Goal: Task Accomplishment & Management: Manage account settings

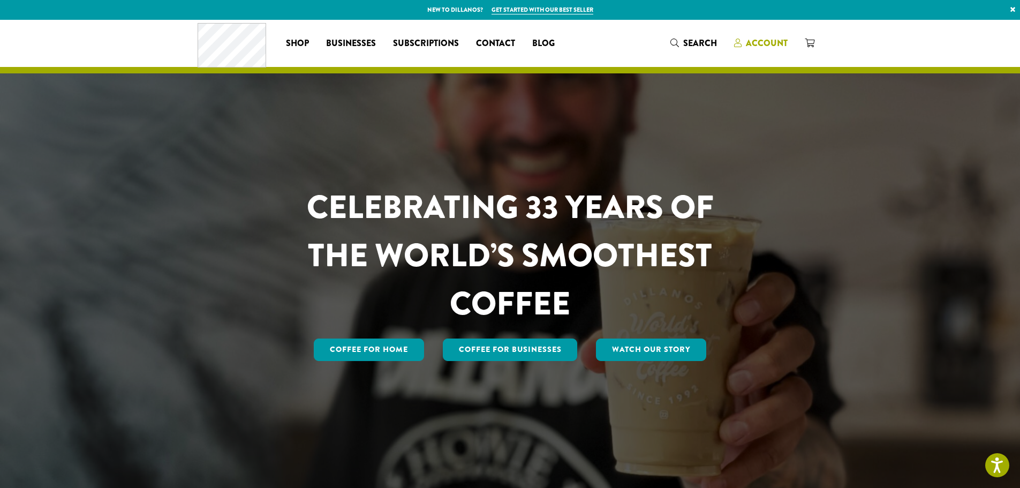
click at [761, 43] on span "Account" at bounding box center [767, 43] width 42 height 12
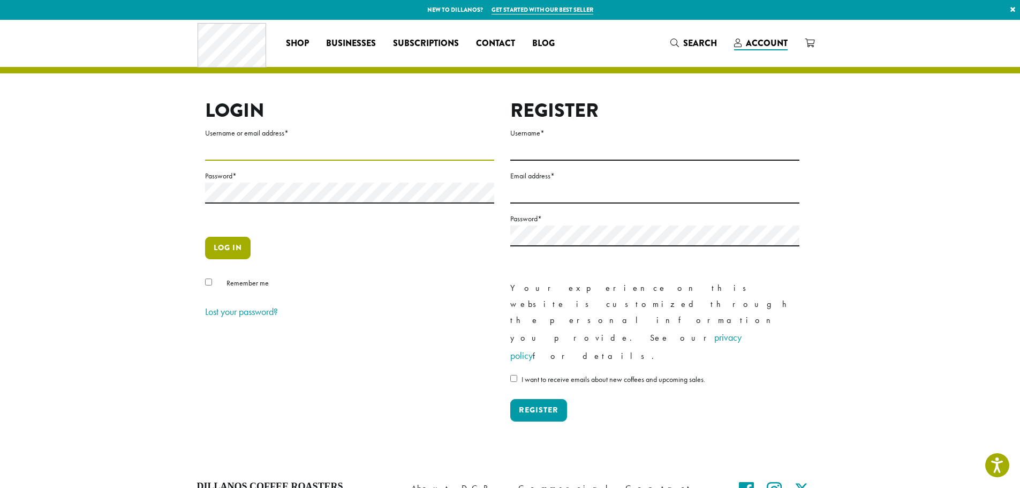
type input "**********"
click at [239, 249] on button "Log in" at bounding box center [227, 248] width 45 height 22
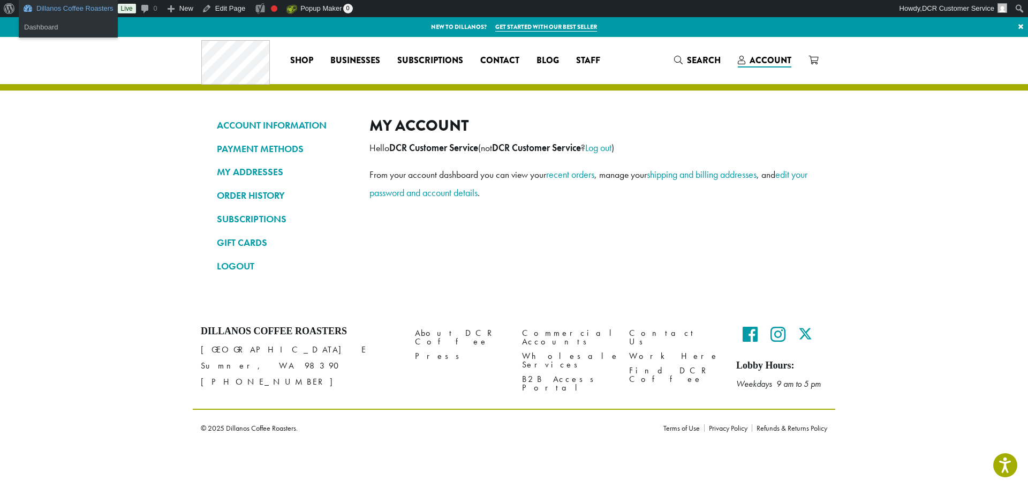
click at [48, 12] on link "Dillanos Coffee Roasters" at bounding box center [68, 8] width 99 height 17
